Goal: Task Accomplishment & Management: Manage account settings

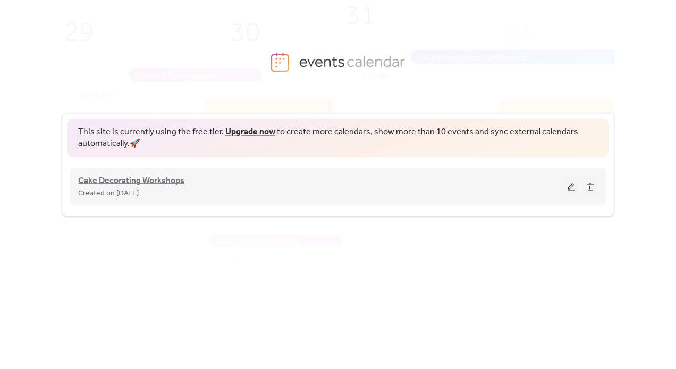
click at [151, 176] on span "Cake Decorating Workshops" at bounding box center [131, 180] width 106 height 13
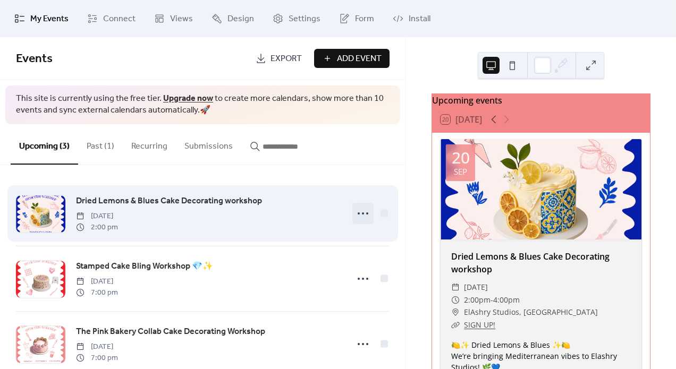
click at [358, 214] on icon at bounding box center [362, 213] width 17 height 17
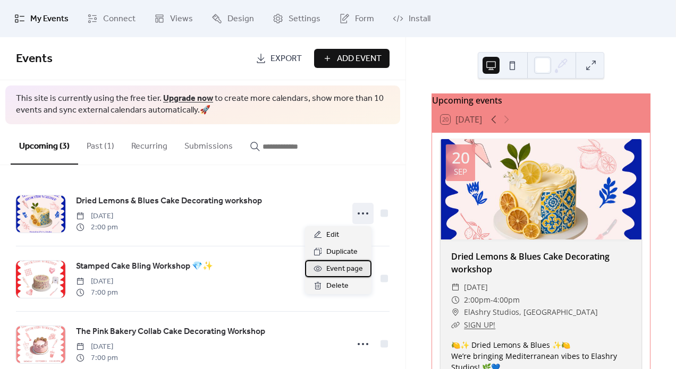
click at [318, 270] on icon at bounding box center [317, 268] width 3 height 3
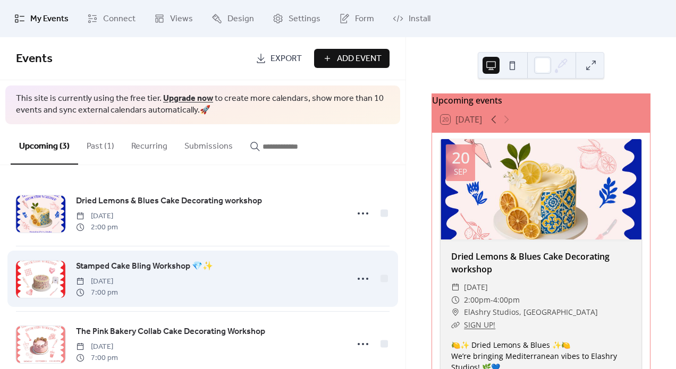
click at [200, 266] on span "Stamped Cake Bling Workshop 💎✨" at bounding box center [144, 266] width 137 height 13
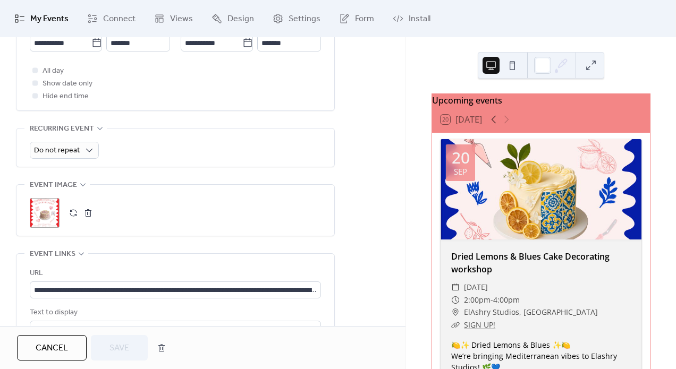
scroll to position [453, 0]
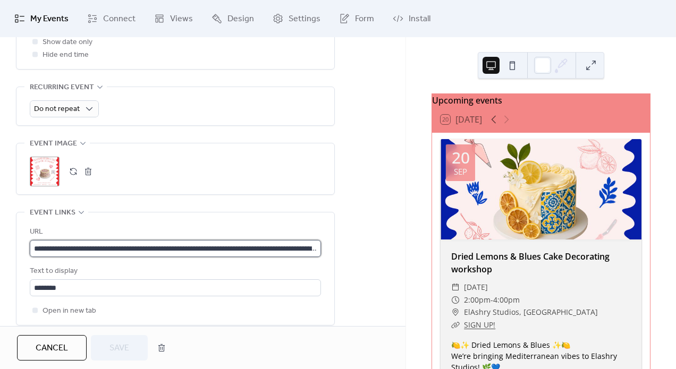
click at [70, 248] on input "**********" at bounding box center [175, 248] width 291 height 17
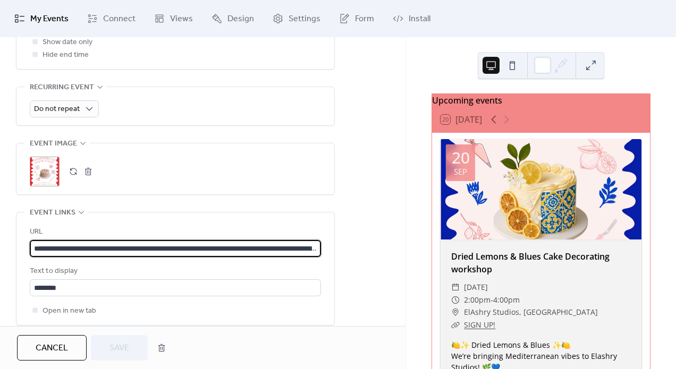
click at [70, 248] on input "**********" at bounding box center [175, 248] width 291 height 17
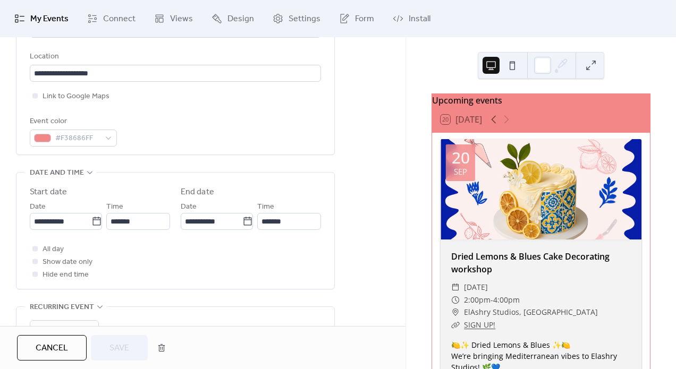
scroll to position [3, 0]
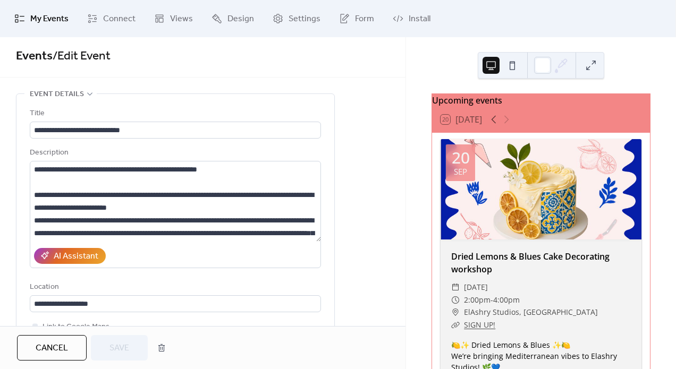
click at [58, 18] on span "My Events" at bounding box center [49, 19] width 38 height 13
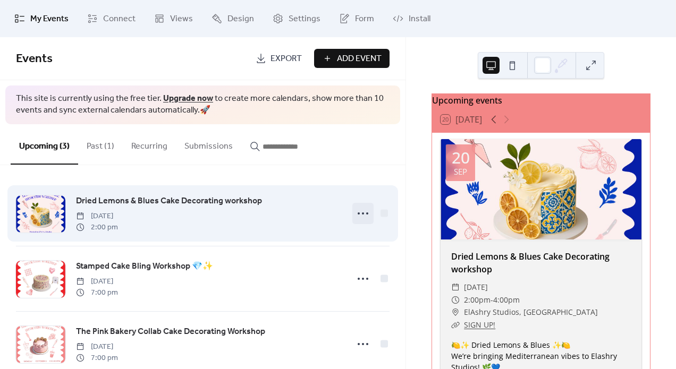
click at [361, 212] on icon at bounding box center [362, 213] width 17 height 17
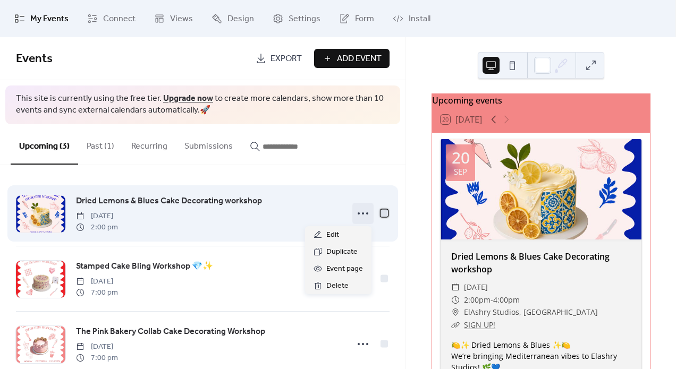
click at [381, 215] on div at bounding box center [383, 212] width 7 height 7
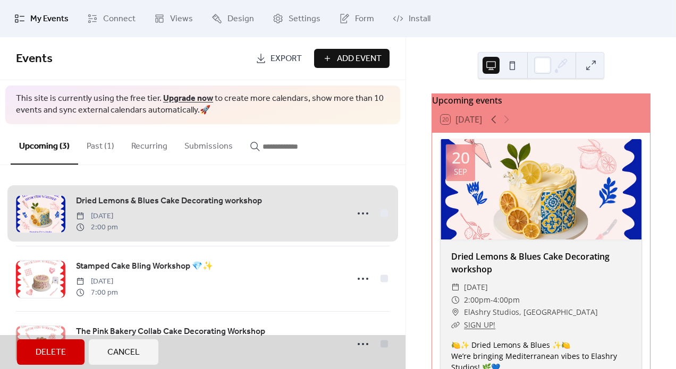
click at [381, 215] on div "Dried Lemons & Blues Cake Decorating workshop [DATE] 2:00 pm" at bounding box center [202, 213] width 373 height 65
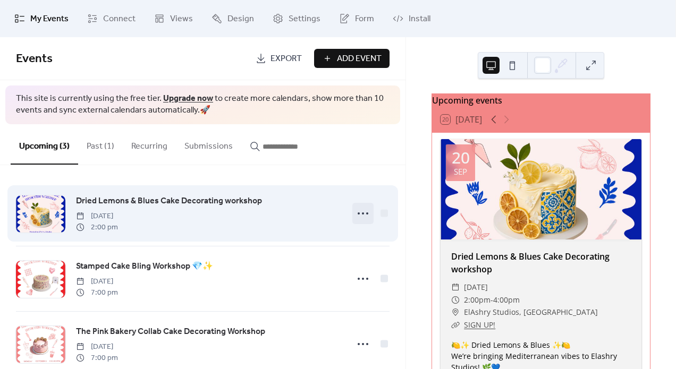
click at [361, 211] on icon at bounding box center [362, 213] width 17 height 17
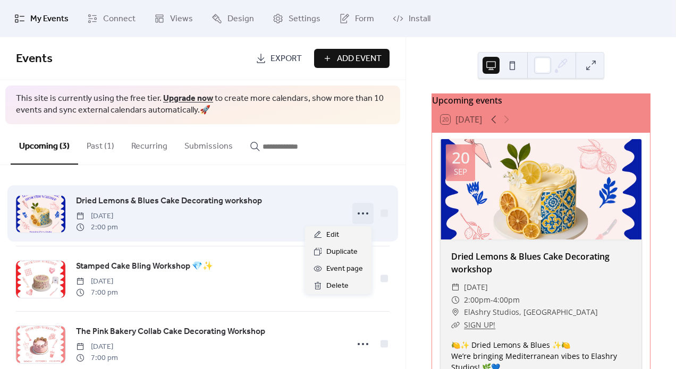
click at [238, 194] on link "Dried Lemons & Blues Cake Decorating workshop" at bounding box center [169, 201] width 186 height 14
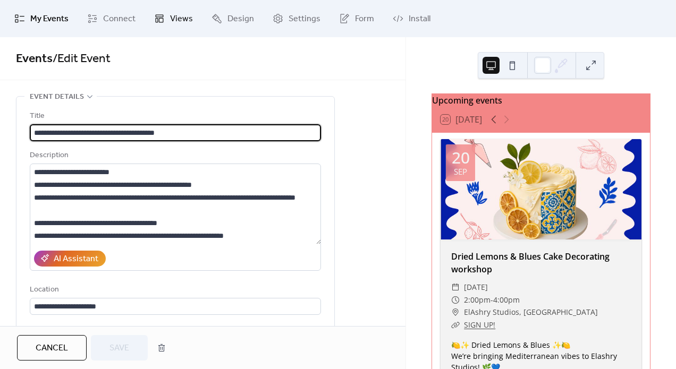
click at [180, 13] on span "Views" at bounding box center [181, 19] width 23 height 13
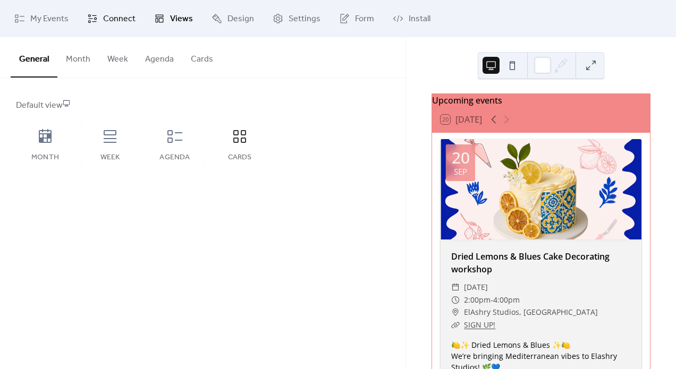
click at [125, 21] on span "Connect" at bounding box center [119, 19] width 32 height 13
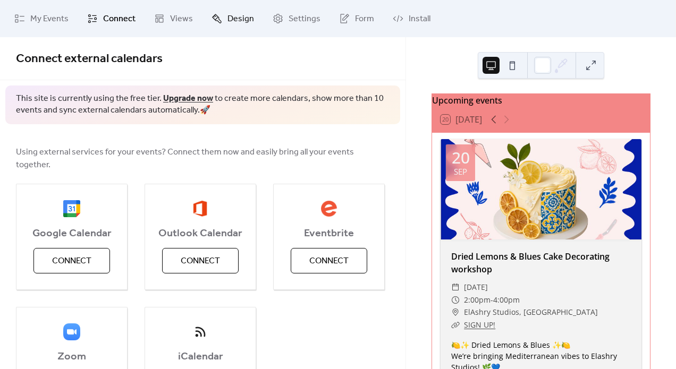
click at [212, 18] on icon at bounding box center [217, 19] width 10 height 10
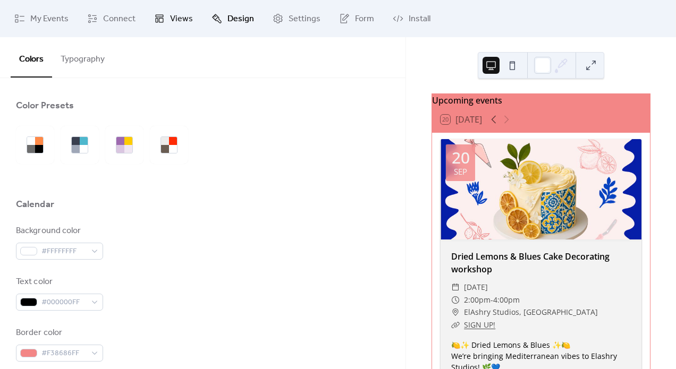
click at [181, 21] on span "Views" at bounding box center [181, 19] width 23 height 13
